Goal: Entertainment & Leisure: Consume media (video, audio)

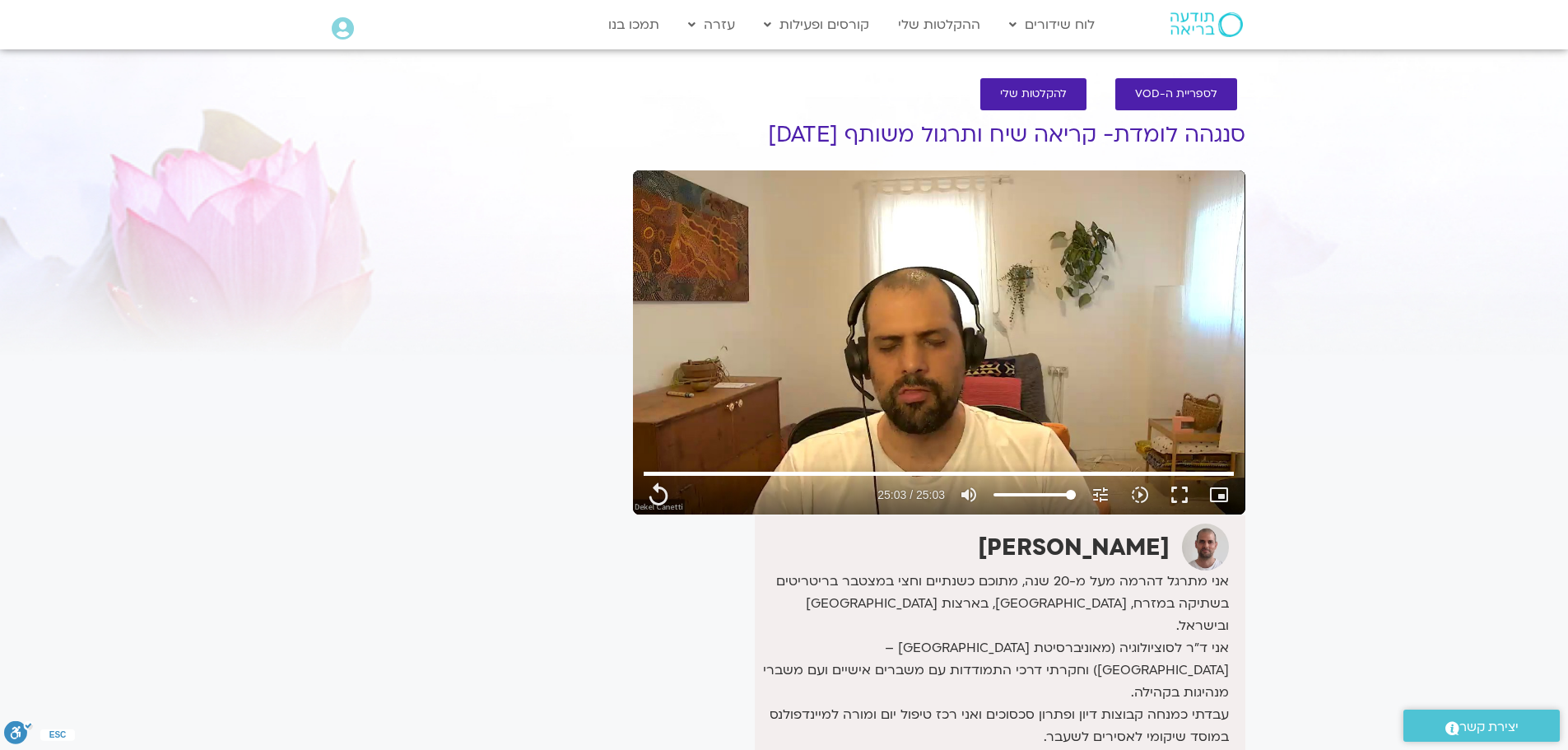
click at [831, 128] on h1 "סנגהה לומדת- קריאה שיח ותרגול משותף [DATE]" at bounding box center [939, 135] width 613 height 25
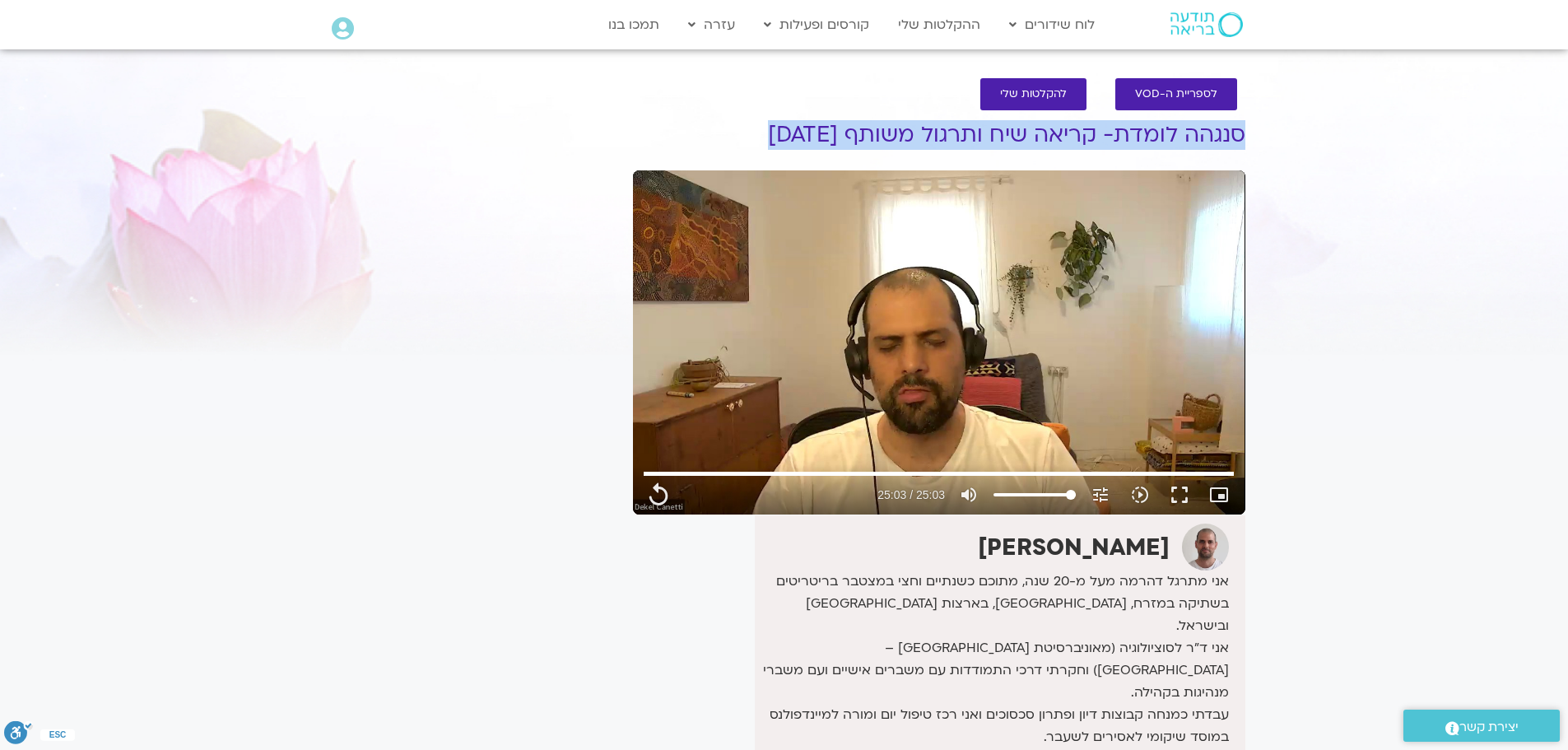
click at [831, 128] on h1 "סנגהה לומדת- קריאה שיח ותרגול משותף [DATE]" at bounding box center [939, 135] width 613 height 25
copy div "סנגהה לומדת- קריאה שיח ותרגול משותף [DATE]"
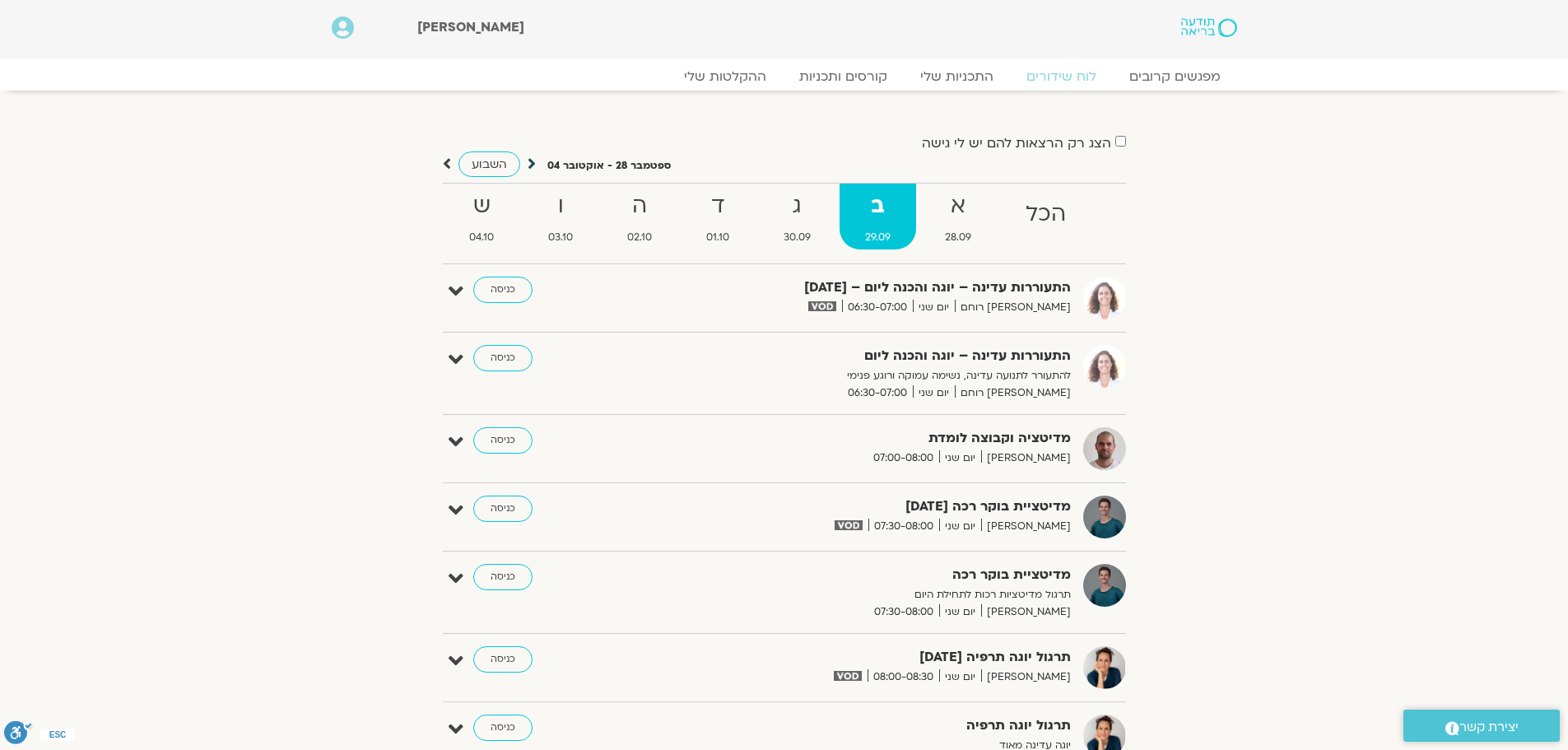
click at [528, 165] on icon at bounding box center [532, 164] width 8 height 17
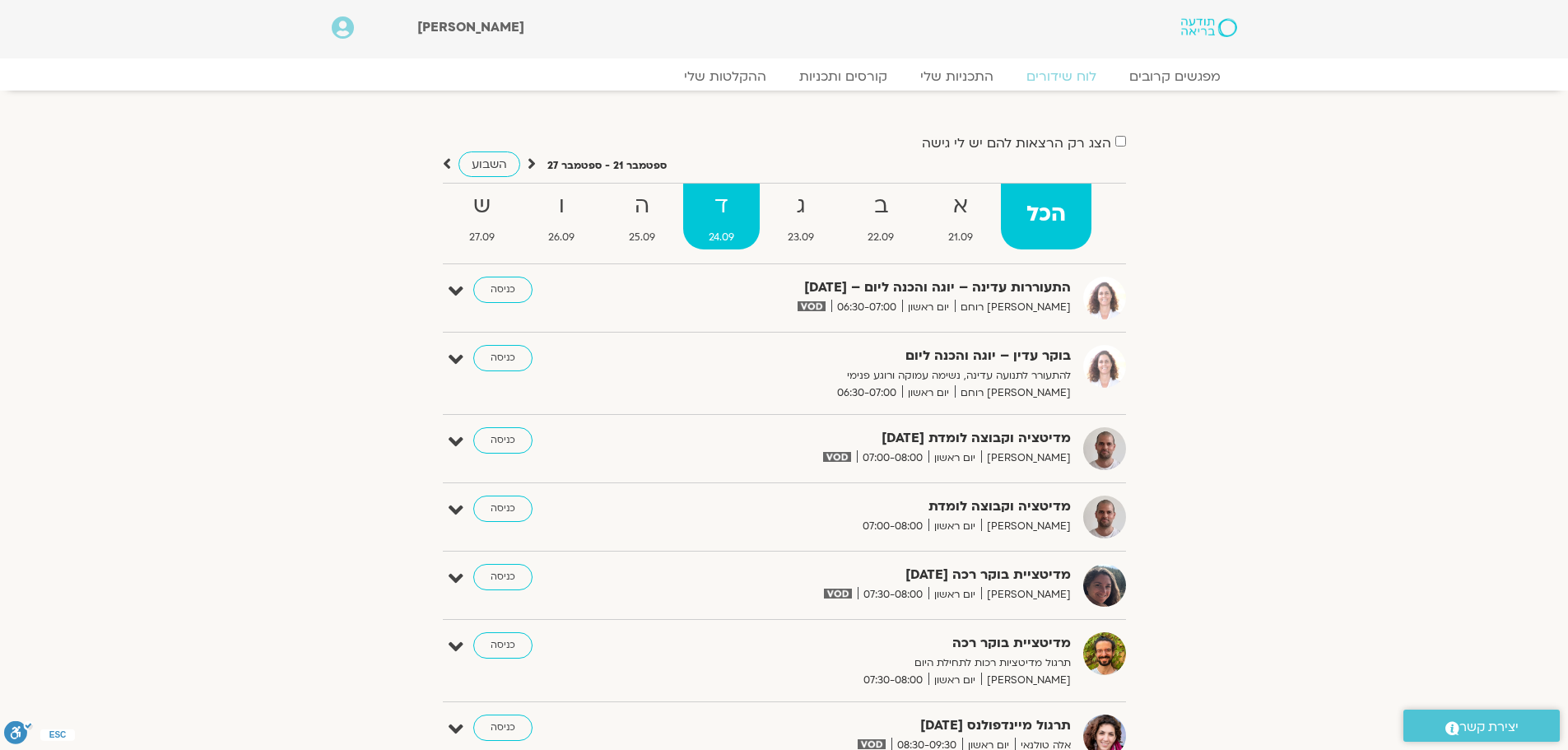
click at [715, 220] on strong "ד" at bounding box center [721, 206] width 76 height 37
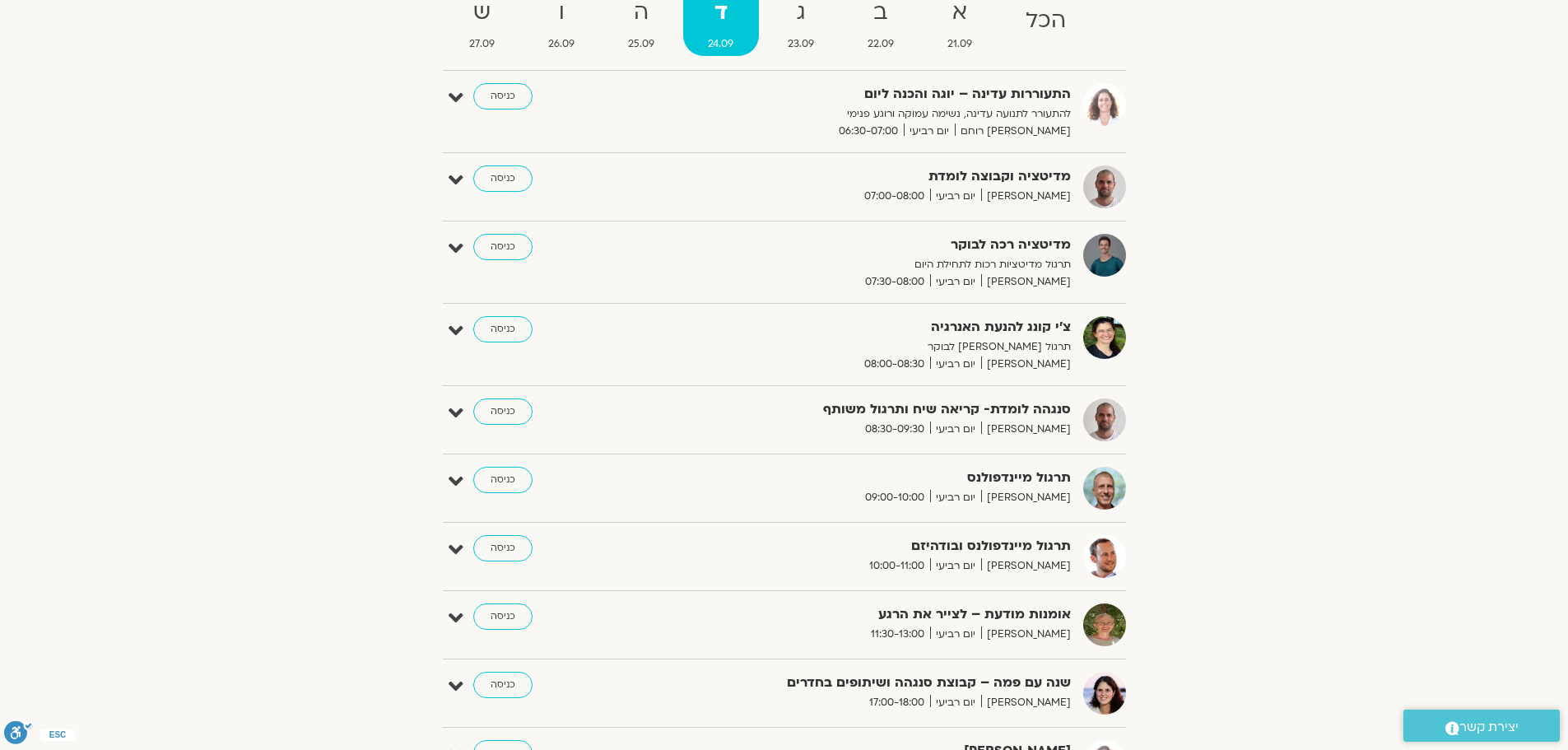
scroll to position [165, 0]
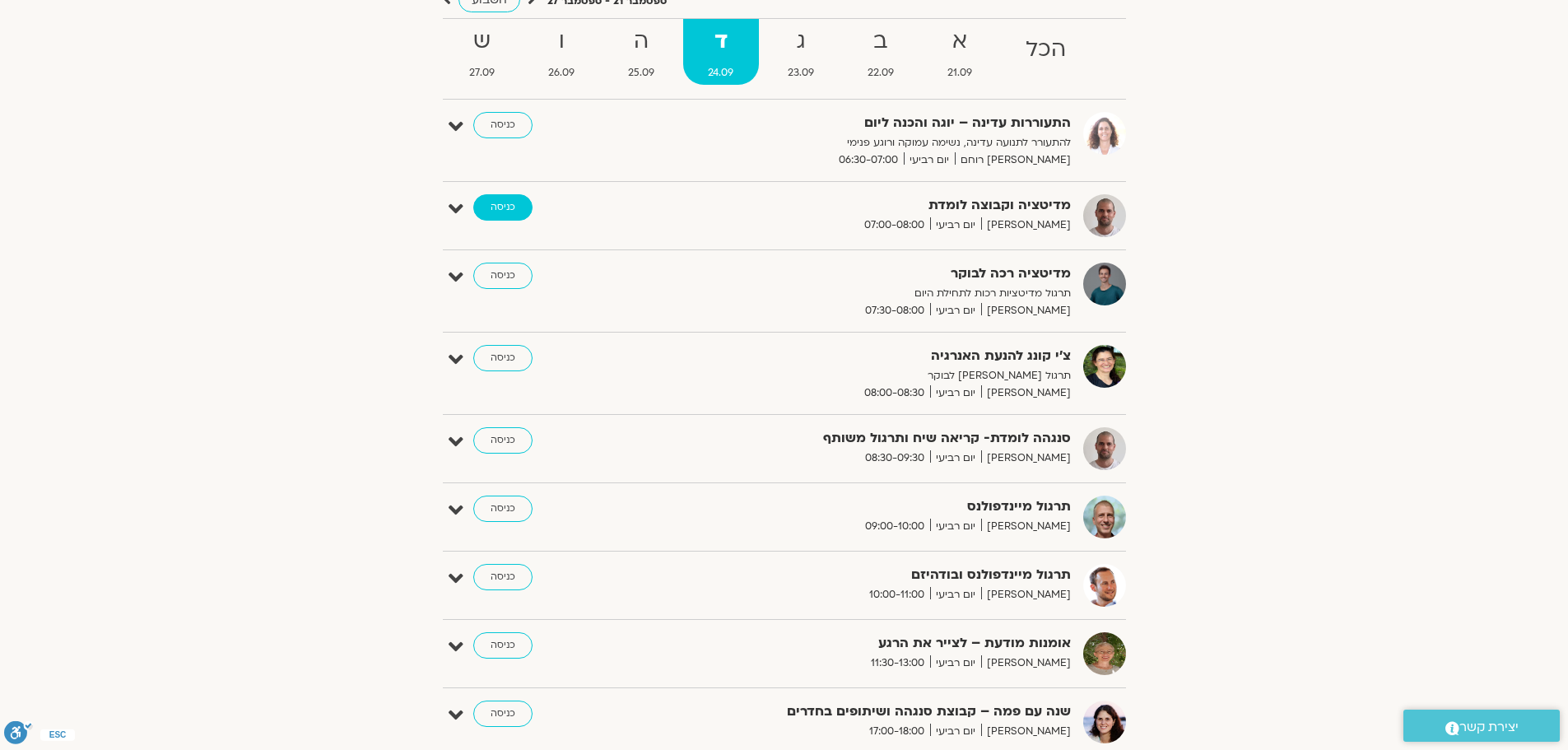
click at [501, 215] on link "כניסה" at bounding box center [503, 207] width 59 height 27
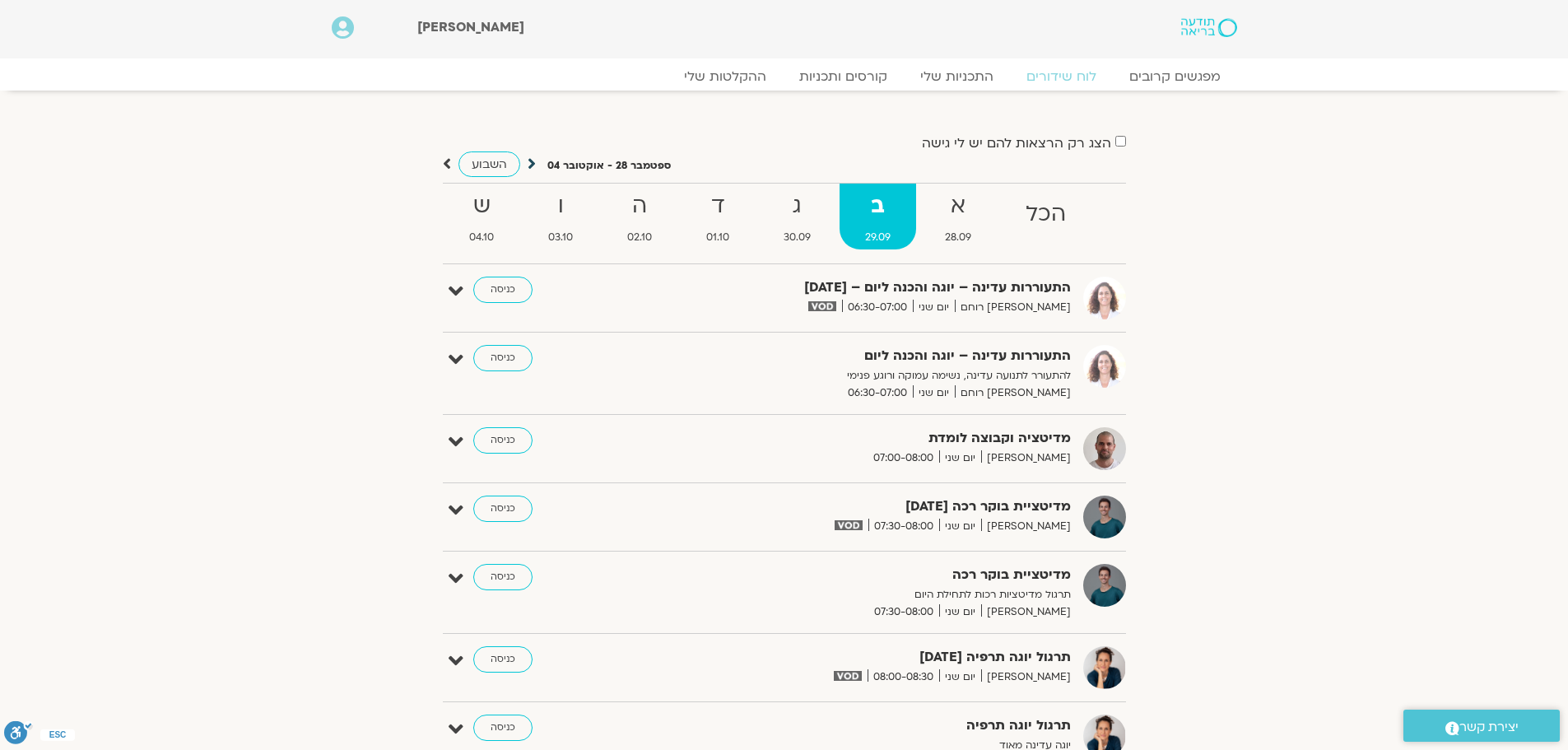
click at [532, 160] on icon at bounding box center [532, 164] width 8 height 17
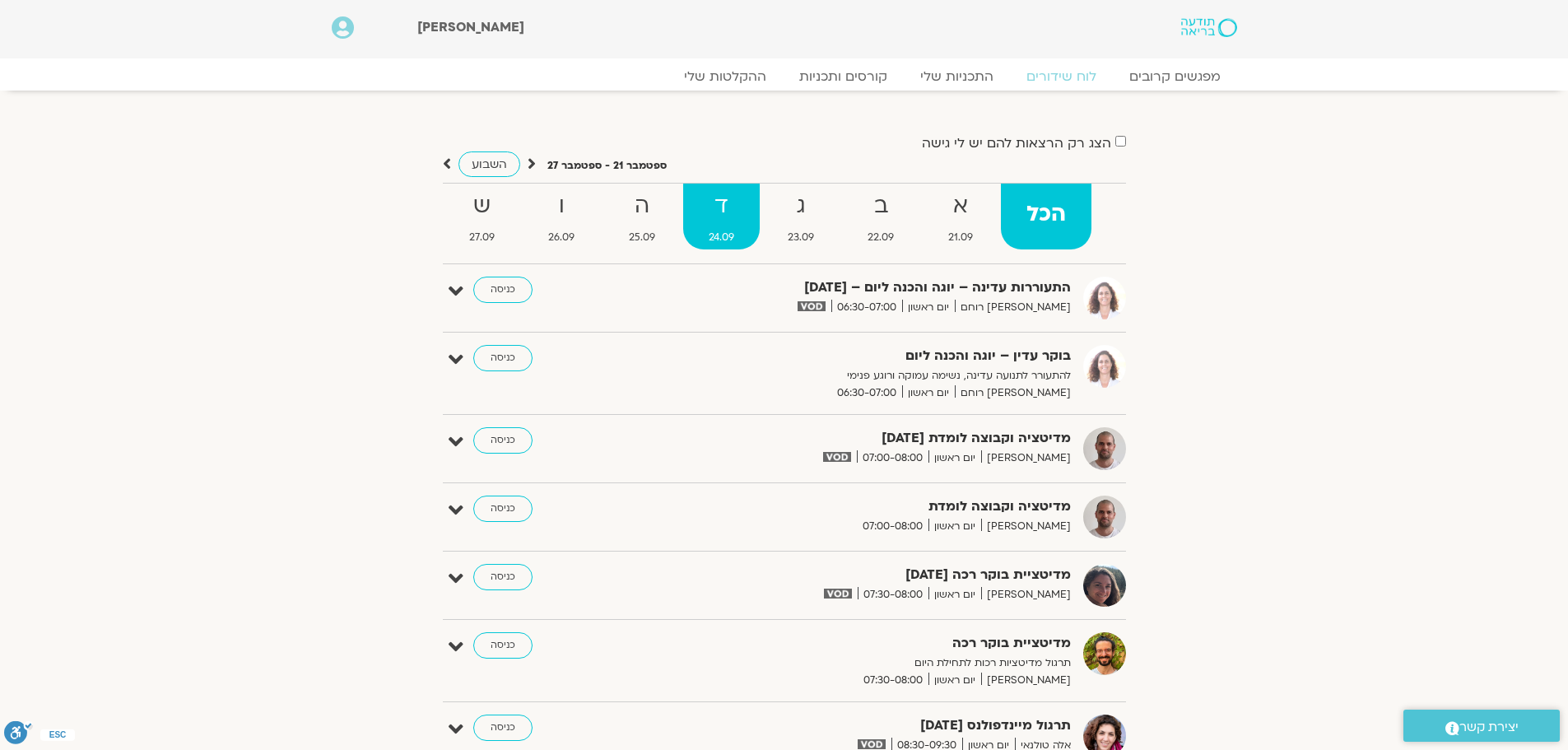
click at [730, 224] on link "ד 24.09" at bounding box center [721, 216] width 76 height 65
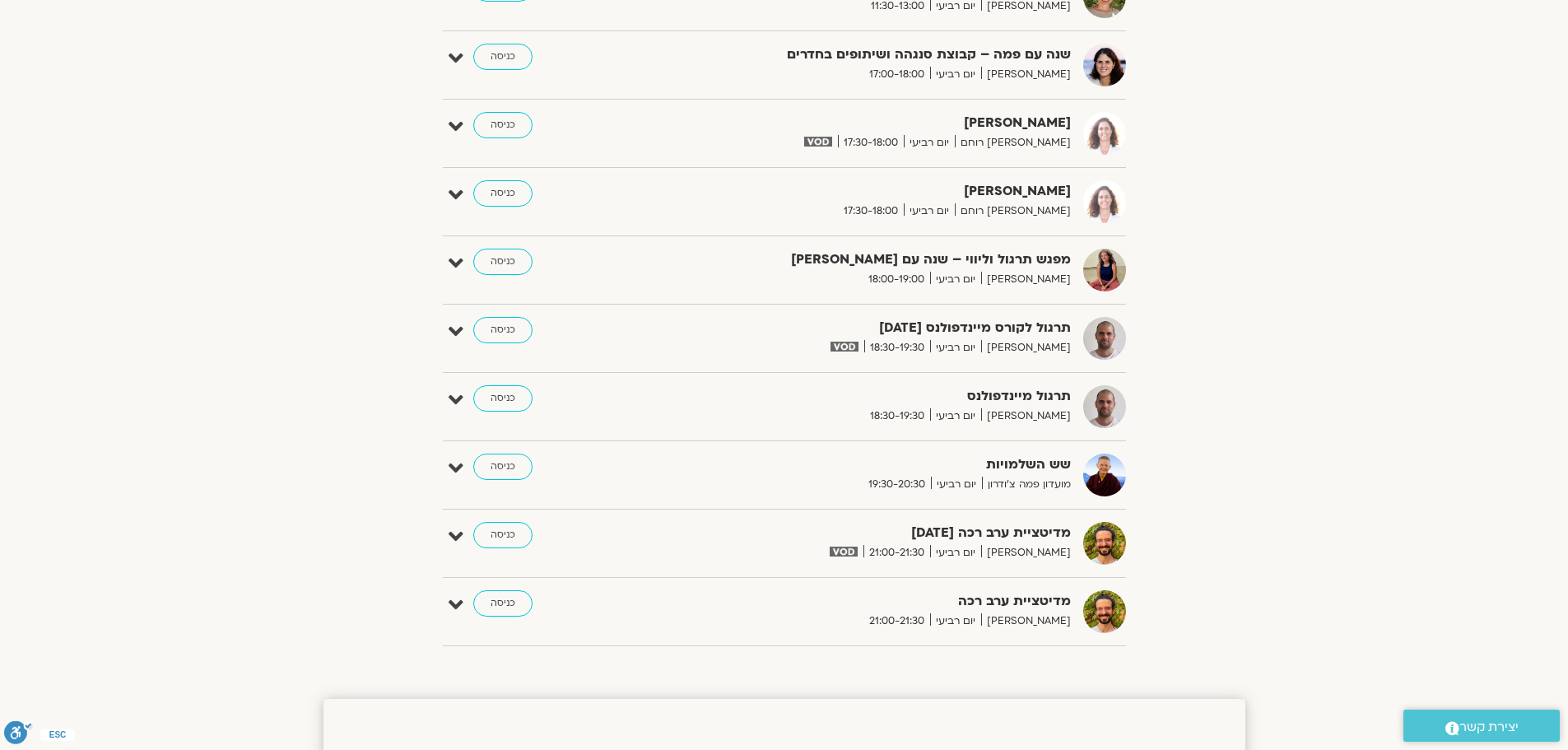
scroll to position [823, 0]
click at [509, 323] on link "כניסה" at bounding box center [503, 328] width 59 height 27
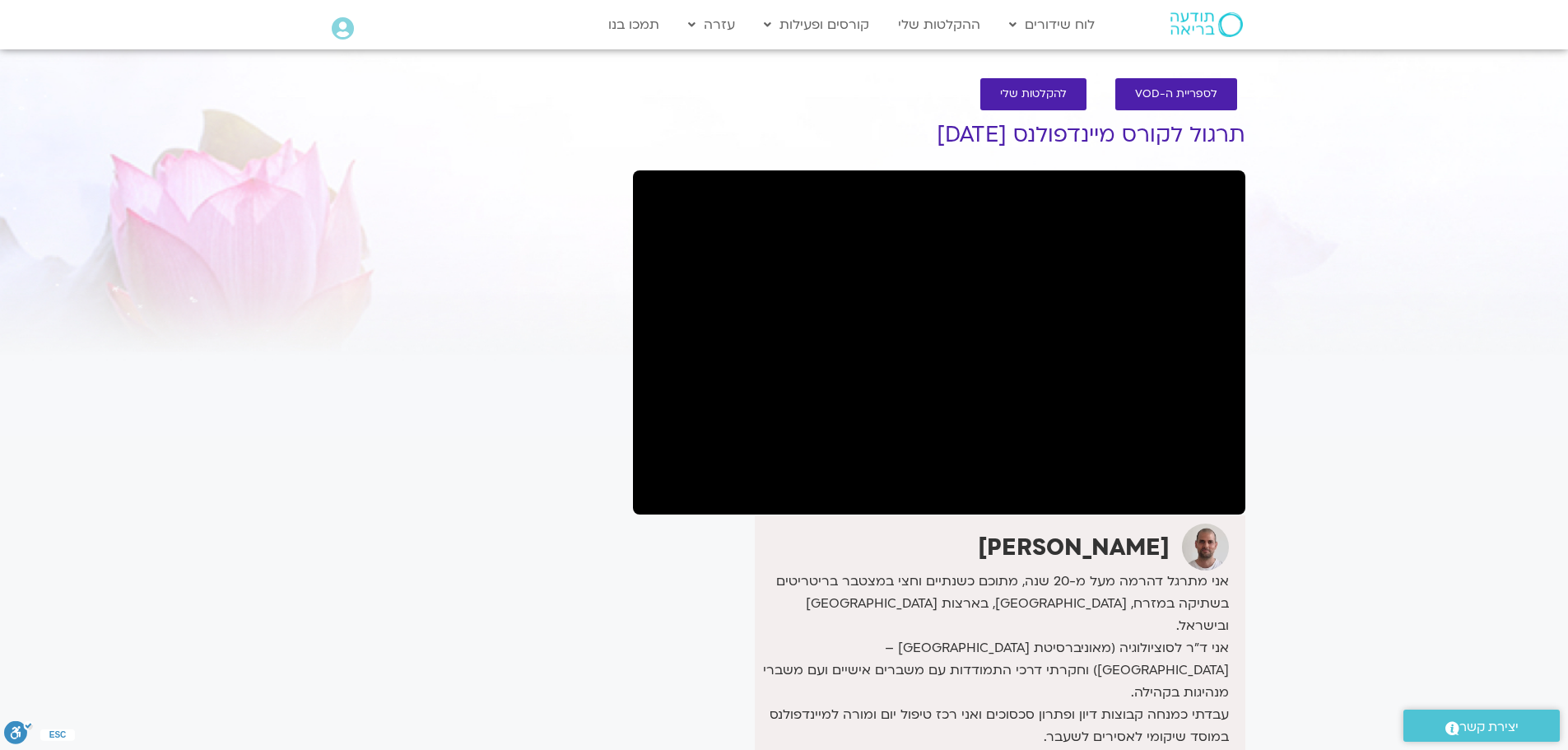
click at [1291, 147] on section "לספריית ה-VOD להקלטות שלי תרגול לקורס מיינדפולנס [DATE] [PERSON_NAME] אני מתרגל…" at bounding box center [784, 527] width 1568 height 932
drag, startPoint x: 943, startPoint y: 131, endPoint x: 1253, endPoint y: 136, distance: 310.0
click at [1253, 136] on div "לספריית ה-VOD להקלטות שלי תרגול לקורס מיינדפולנס [DATE] [PERSON_NAME] אני מתרגל…" at bounding box center [939, 527] width 629 height 932
copy h1 "תרגול לקורס מיינדפולנס [DATE]"
click at [1354, 266] on section "לספריית ה-VOD להקלטות שלי תרגול לקורס מיינדפולנס [DATE] [PERSON_NAME] אני מתרגל…" at bounding box center [784, 527] width 1568 height 932
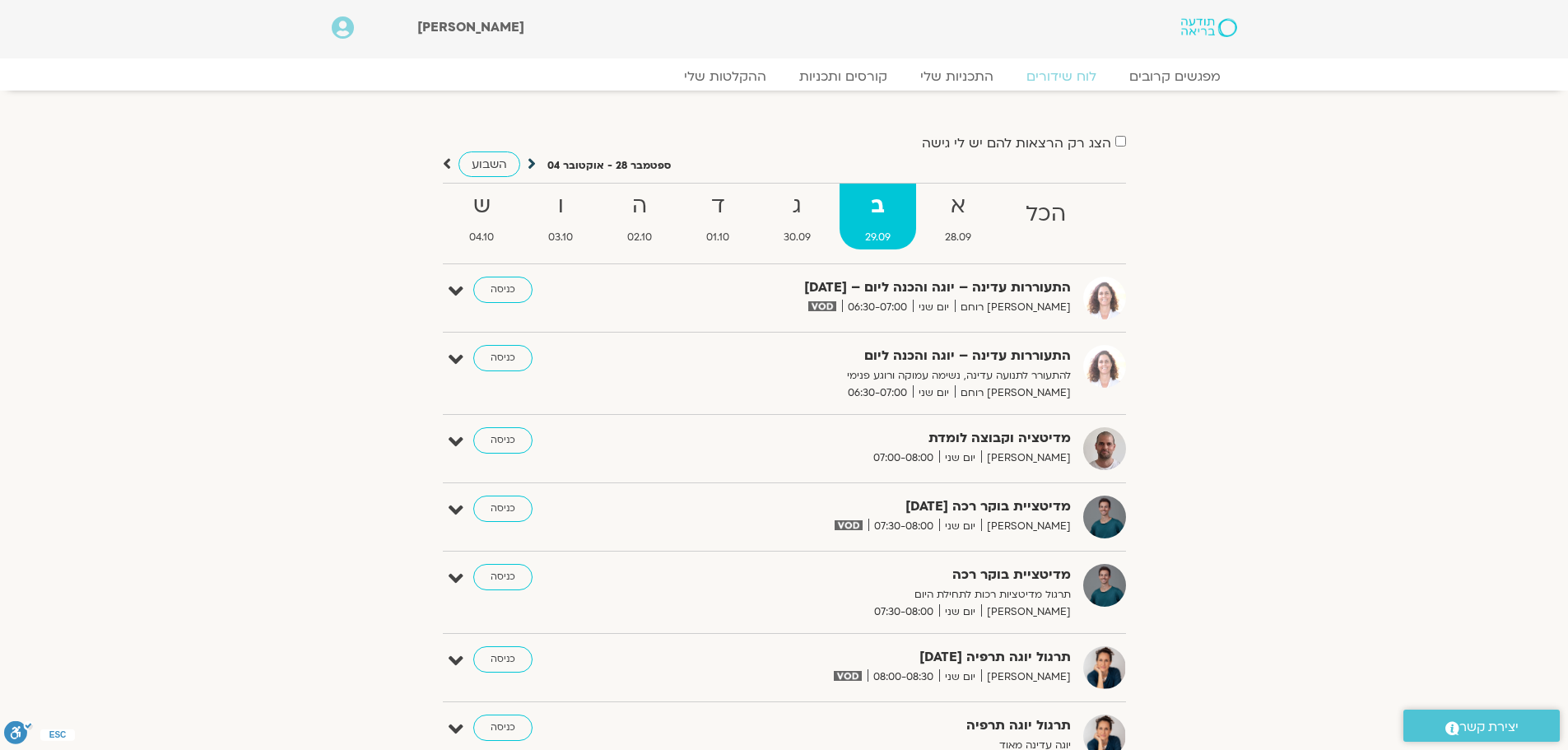
click at [532, 158] on icon at bounding box center [532, 164] width 8 height 17
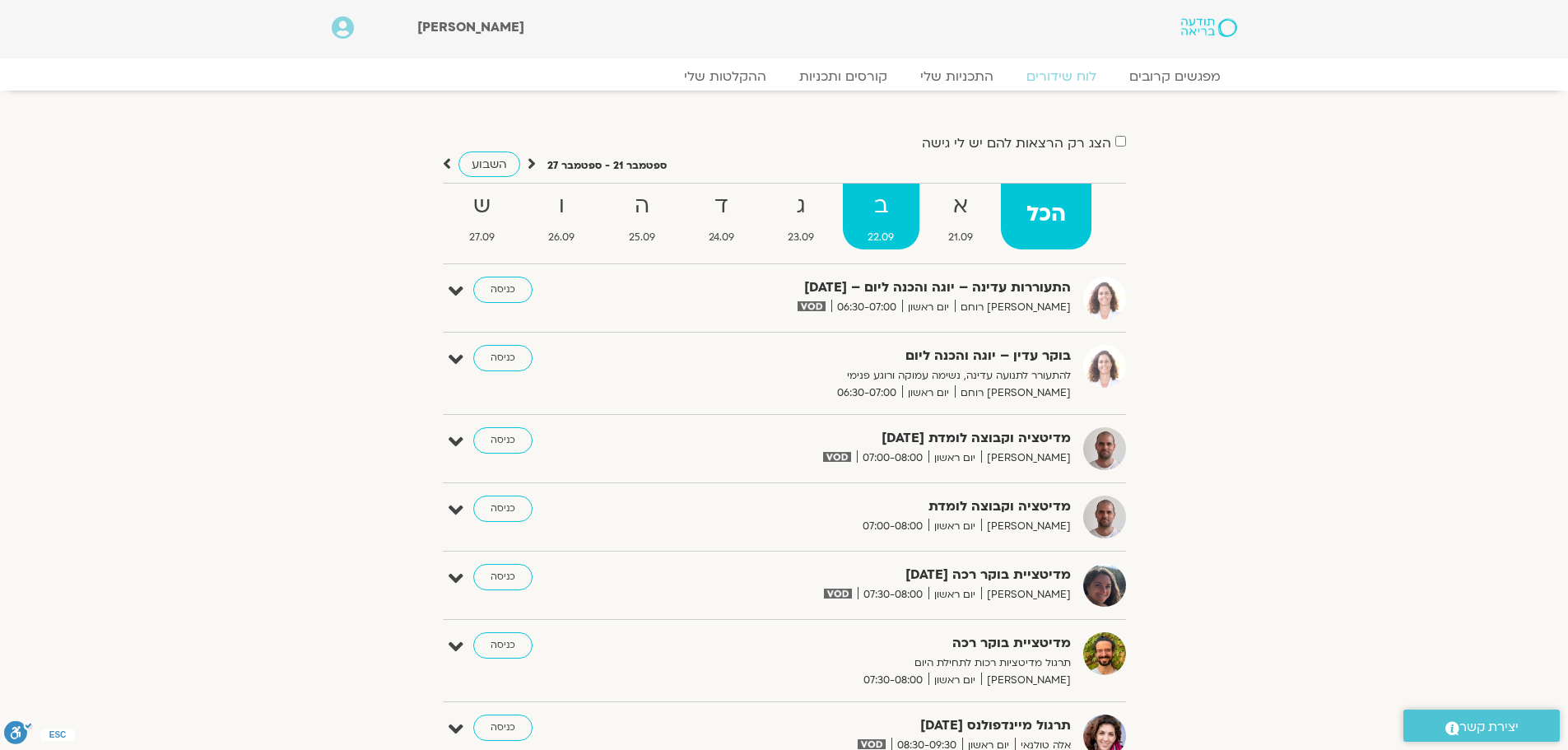
click at [877, 205] on strong "ב" at bounding box center [881, 206] width 76 height 37
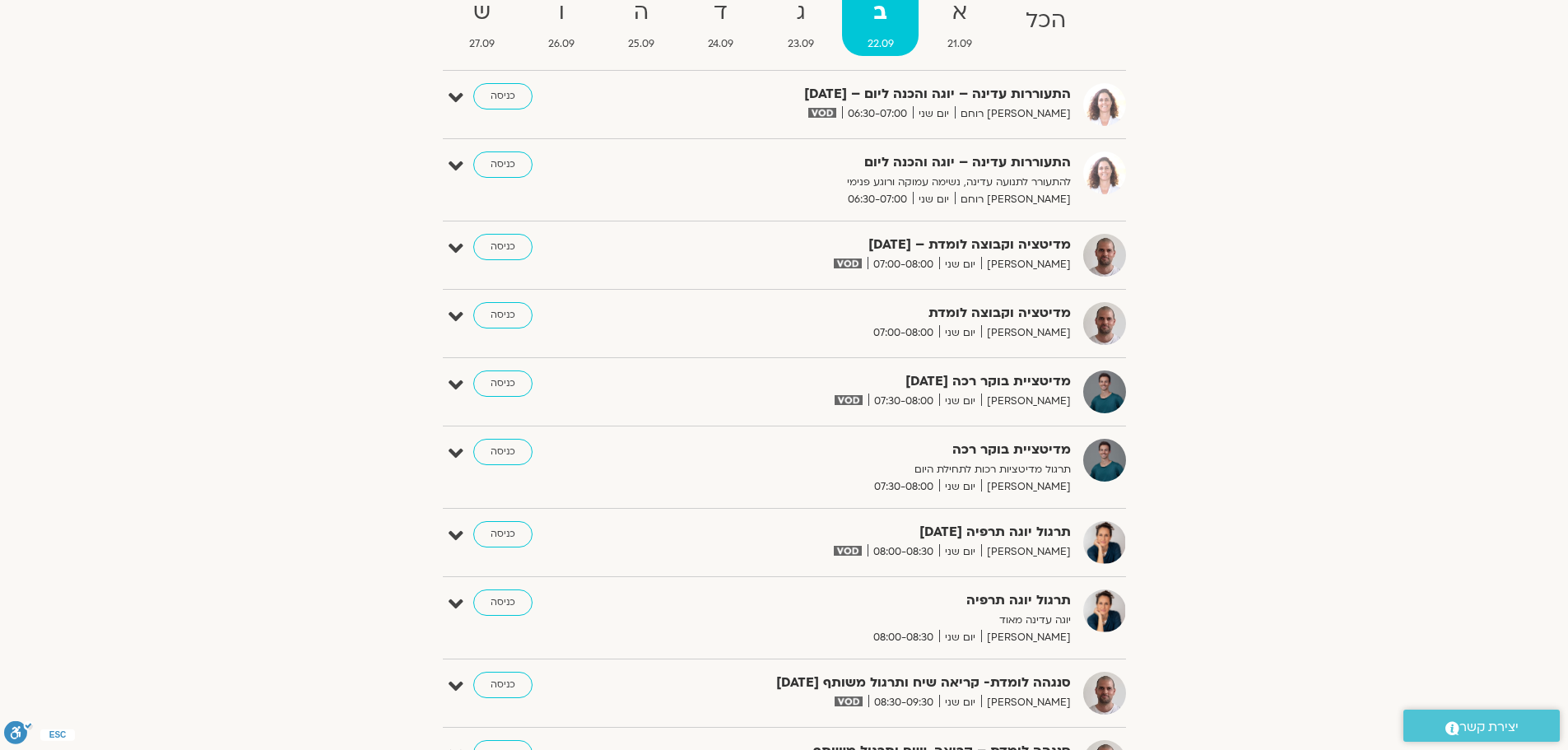
scroll to position [412, 0]
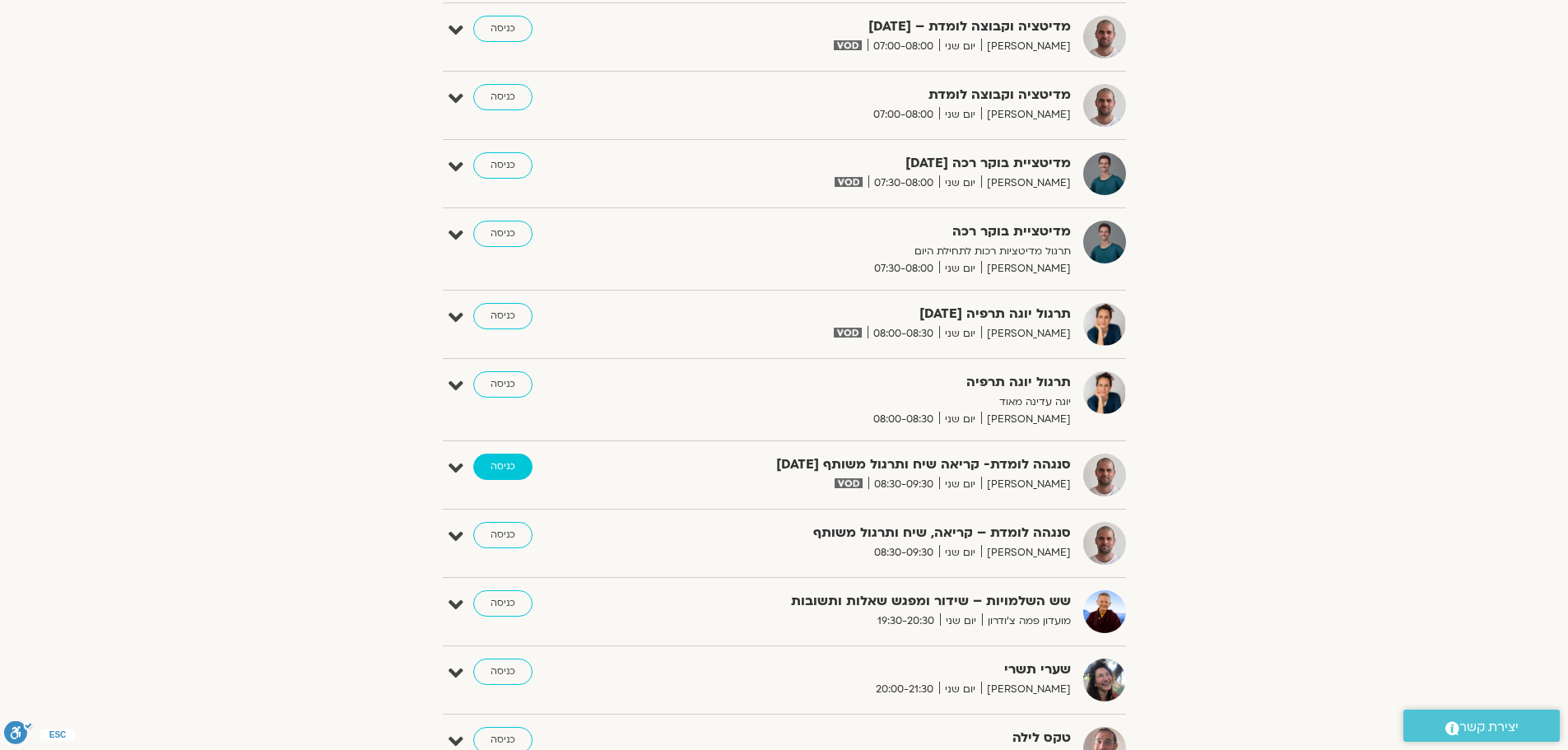
click at [512, 463] on link "כניסה" at bounding box center [503, 466] width 59 height 27
